Goal: Book appointment/travel/reservation

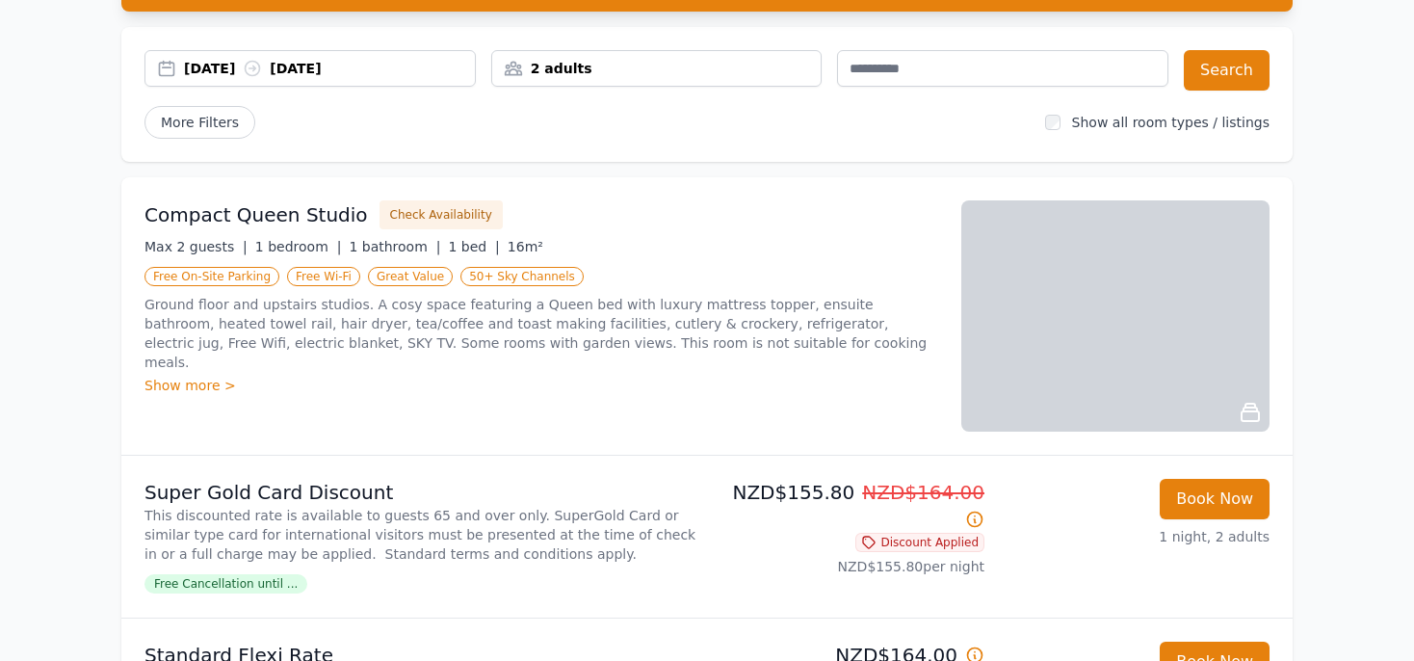
scroll to position [101, 0]
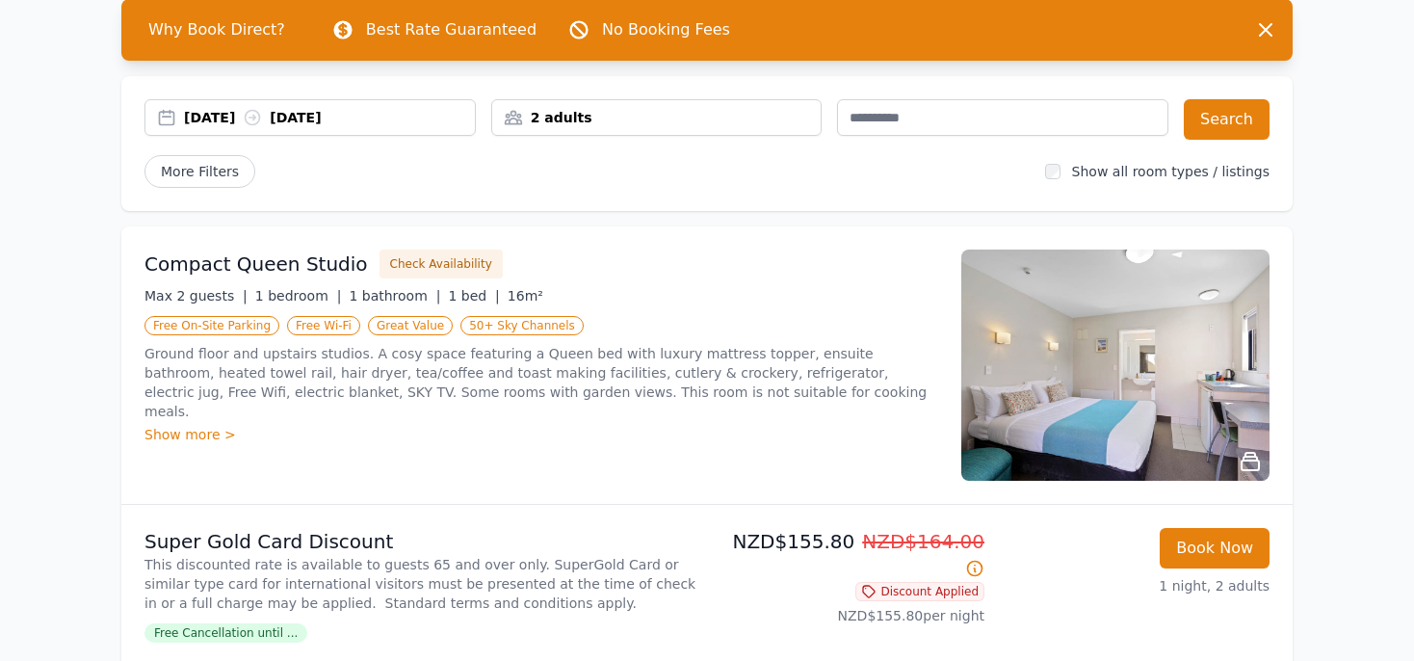
click at [1098, 364] on img at bounding box center [1115, 364] width 308 height 231
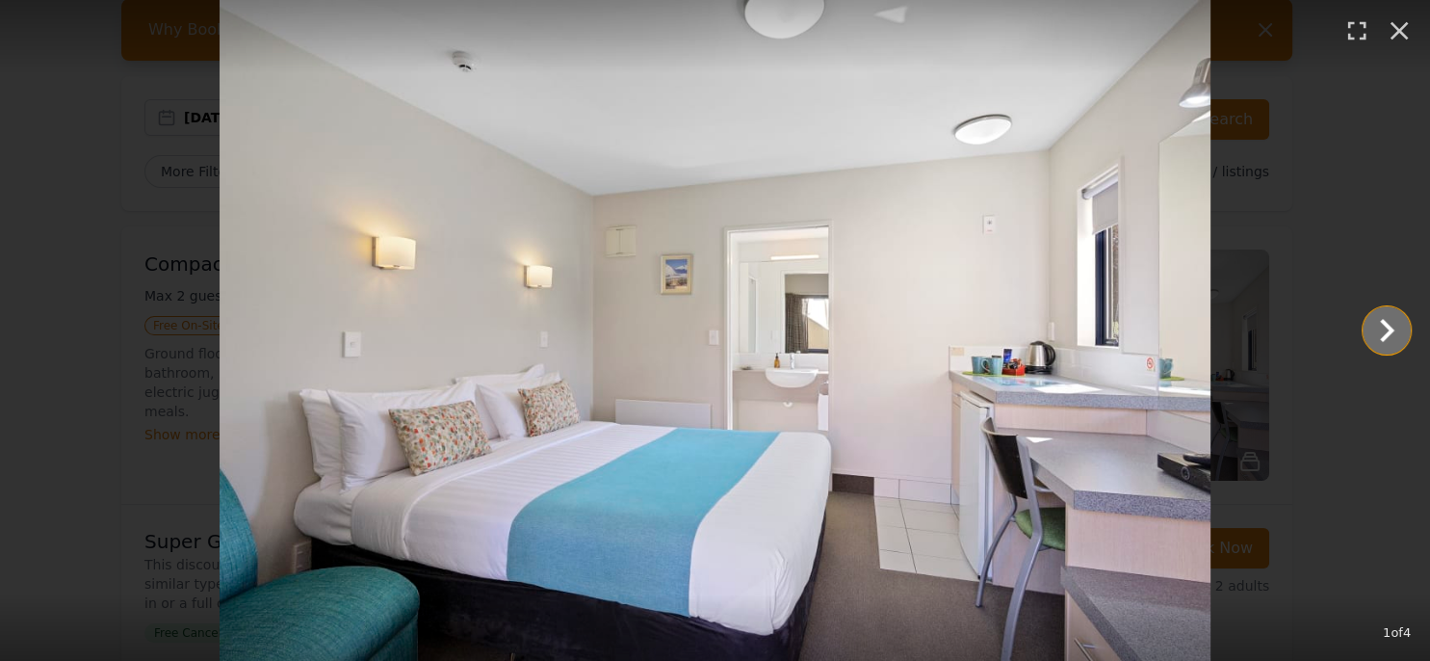
click at [1386, 330] on icon "Show slide 2 of 4" at bounding box center [1387, 330] width 46 height 46
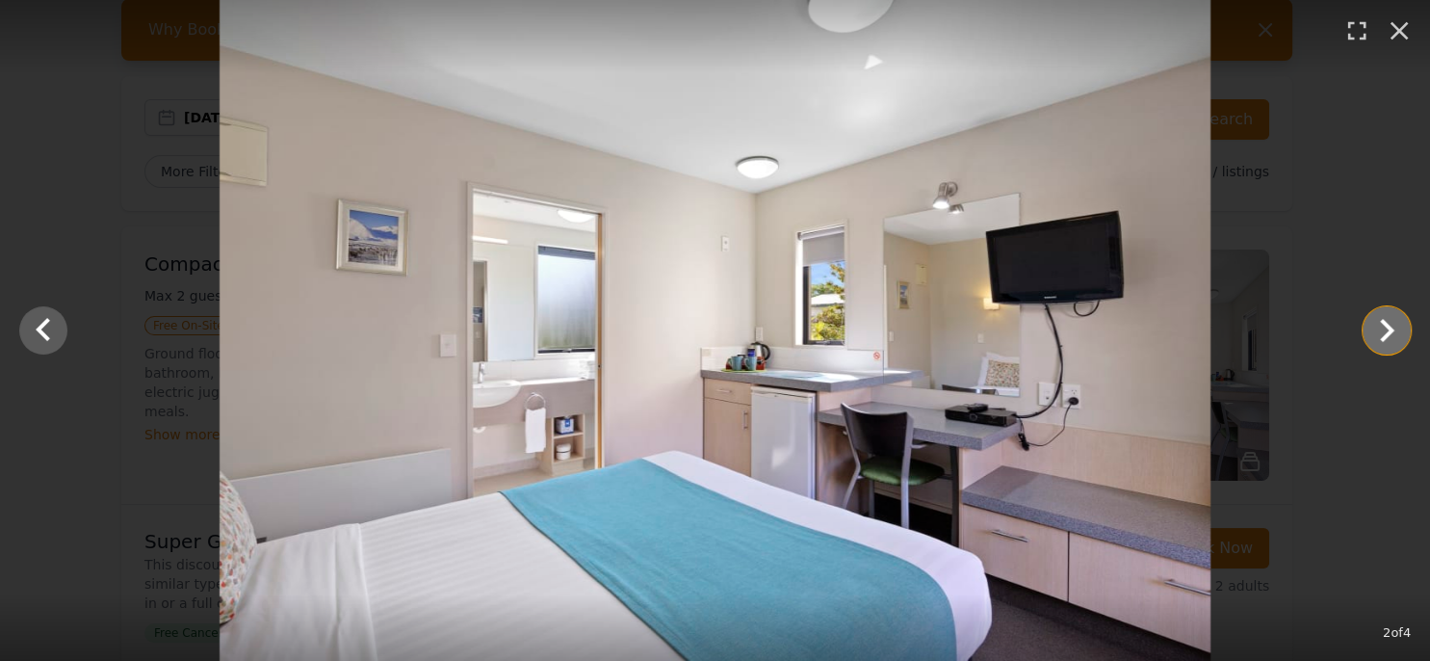
click at [1386, 330] on icon "Show slide 3 of 4" at bounding box center [1387, 330] width 46 height 46
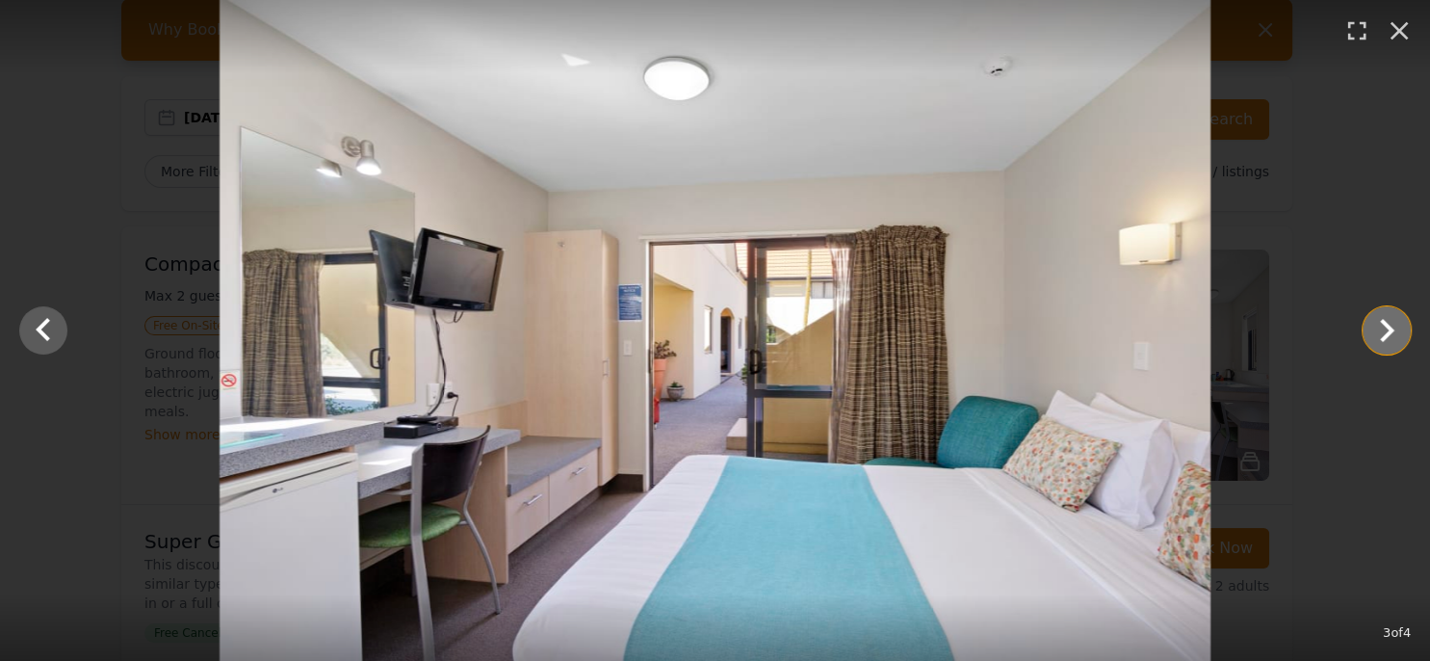
click at [1386, 330] on icon "Show slide 4 of 4" at bounding box center [1387, 330] width 46 height 46
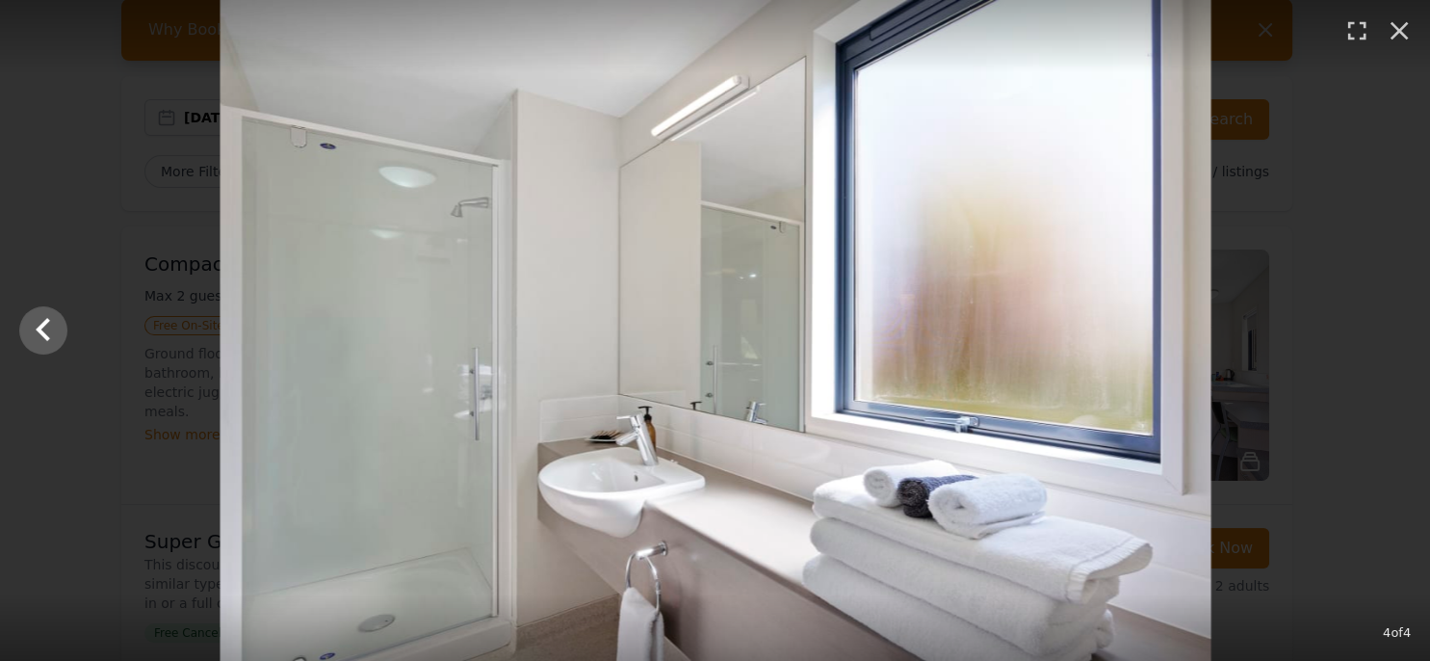
click at [1386, 330] on div at bounding box center [715, 330] width 1430 height 661
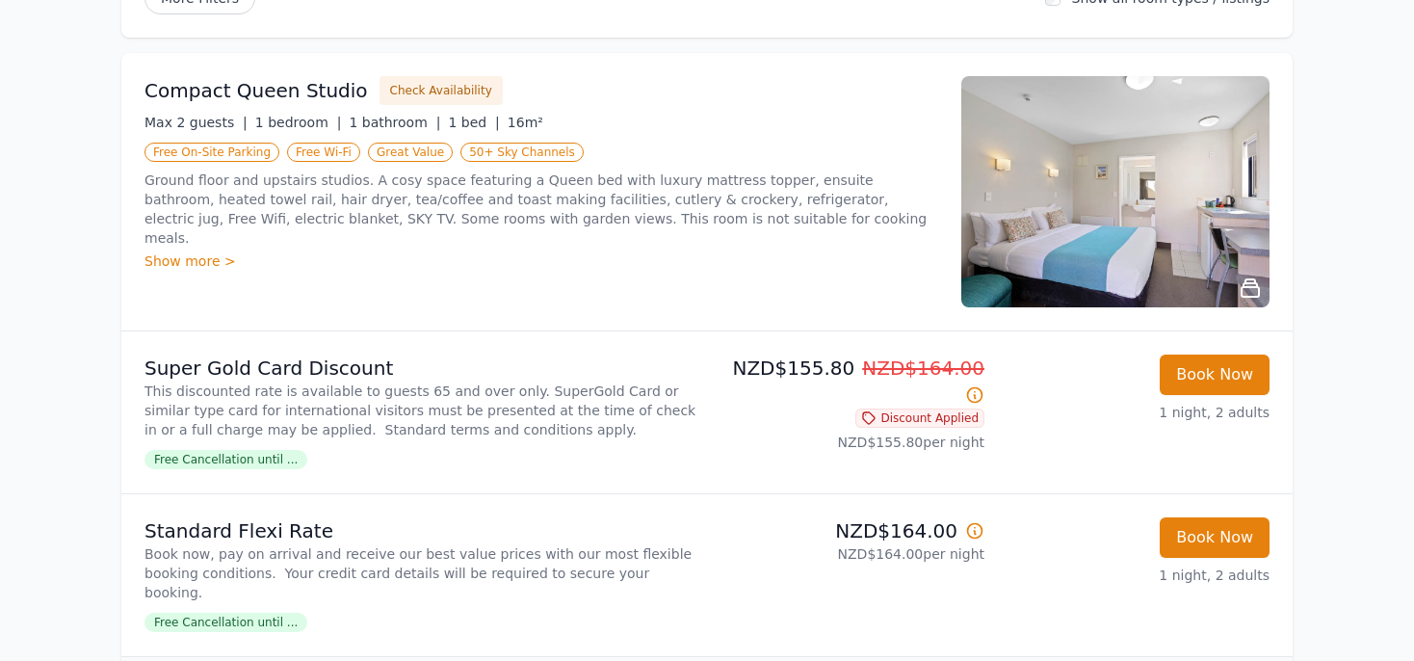
scroll to position [304, 0]
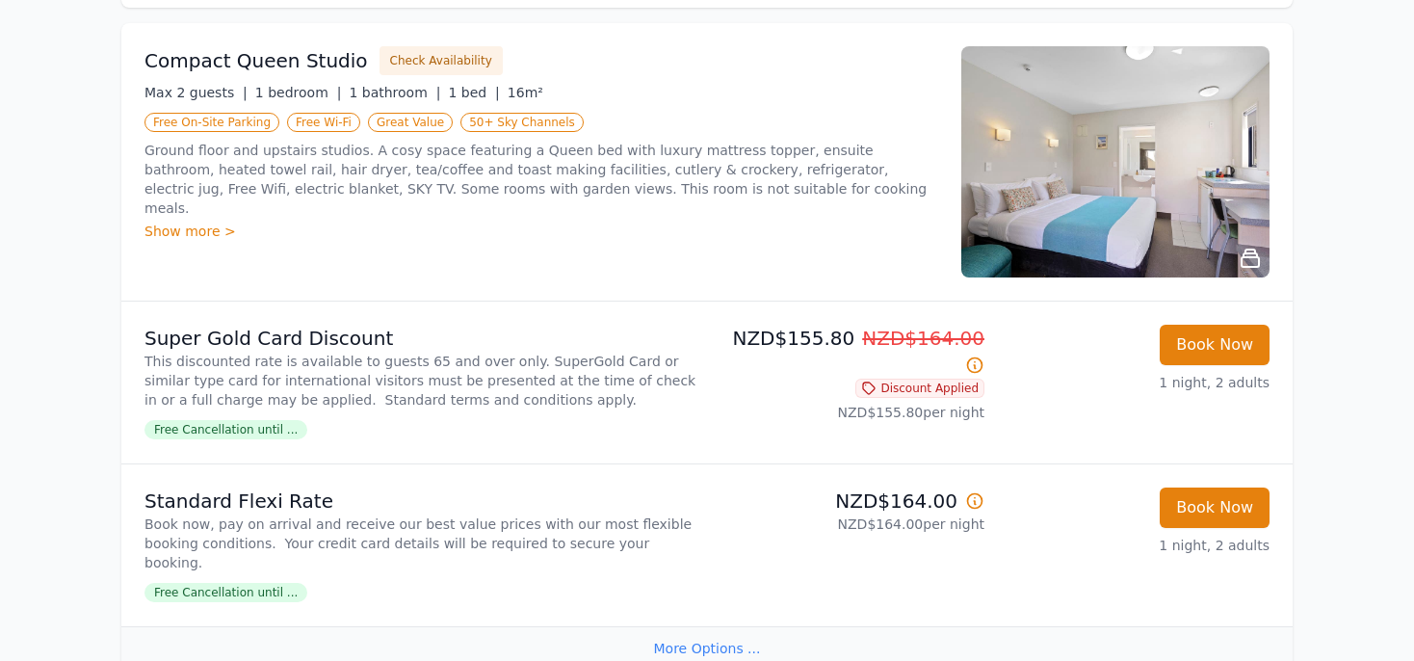
click at [657, 366] on p "This discounted rate is available to guests 65 and over only. SuperGold Card or…" at bounding box center [421, 381] width 555 height 58
click at [592, 366] on p "This discounted rate is available to guests 65 and over only. SuperGold Card or…" at bounding box center [421, 381] width 555 height 58
click at [485, 364] on p "This discounted rate is available to guests 65 and over only. SuperGold Card or…" at bounding box center [421, 381] width 555 height 58
click at [411, 374] on p "This discounted rate is available to guests 65 and over only. SuperGold Card or…" at bounding box center [421, 381] width 555 height 58
click at [430, 386] on p "This discounted rate is available to guests 65 and over only. SuperGold Card or…" at bounding box center [421, 381] width 555 height 58
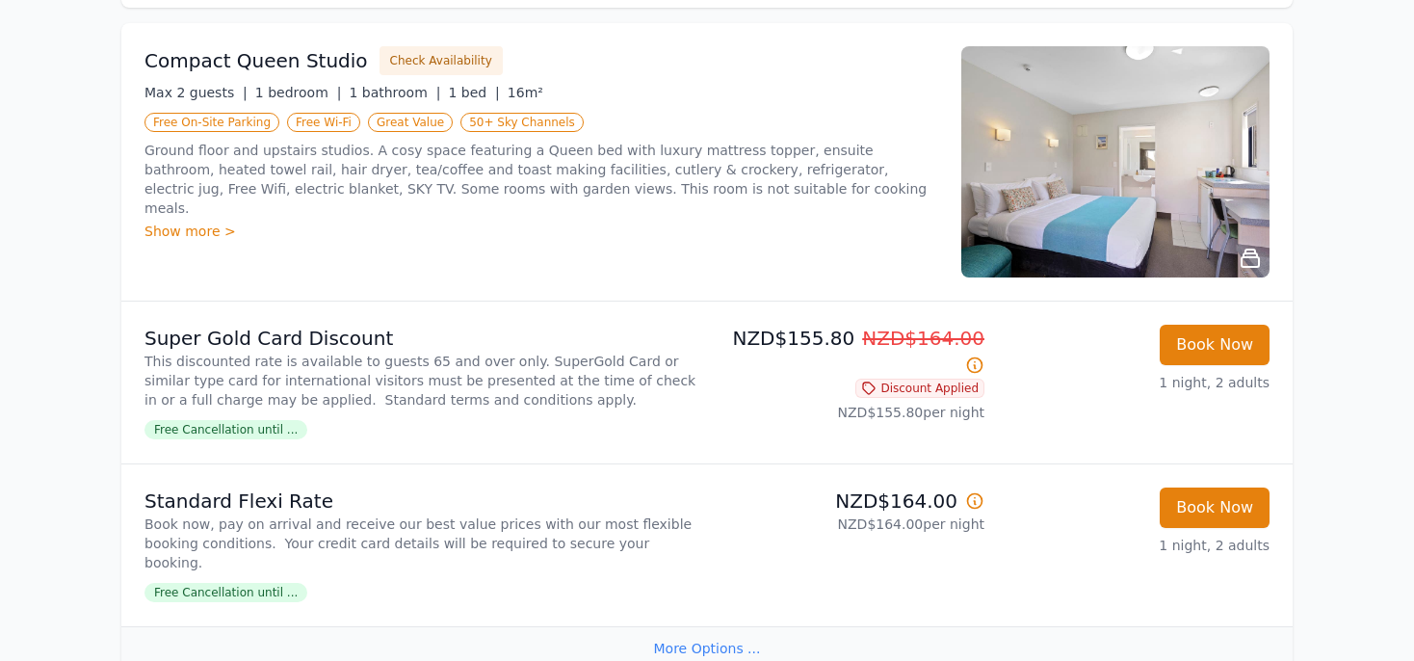
click at [417, 395] on p "This discounted rate is available to guests 65 and over only. SuperGold Card or…" at bounding box center [421, 381] width 555 height 58
click at [362, 431] on div "Super Gold Card Discount This discounted rate is available to guests 65 and ove…" at bounding box center [421, 383] width 555 height 116
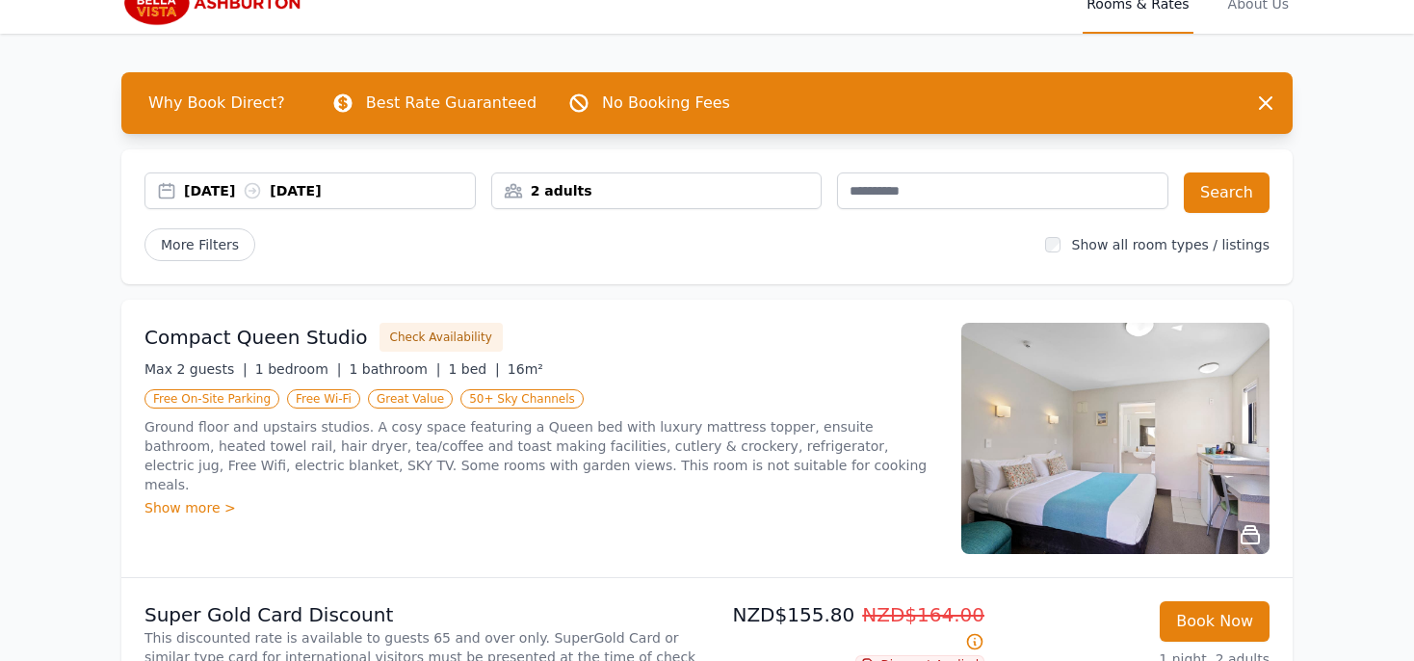
scroll to position [0, 0]
